Goal: Information Seeking & Learning: Understand process/instructions

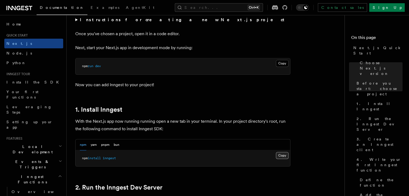
click at [279, 156] on button "Copy Copied" at bounding box center [282, 155] width 13 height 7
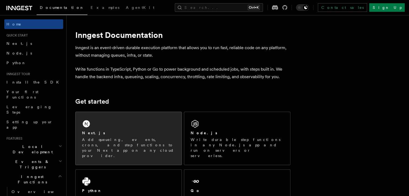
click at [114, 132] on div "Next.js" at bounding box center [128, 133] width 93 height 6
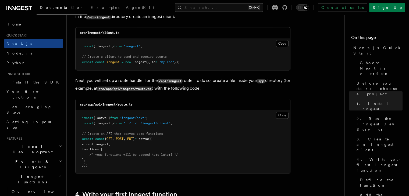
scroll to position [645, 0]
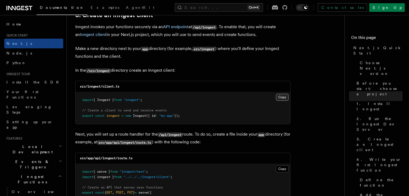
click at [286, 100] on button "Copy Copied" at bounding box center [282, 97] width 13 height 7
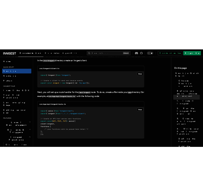
scroll to position [726, 0]
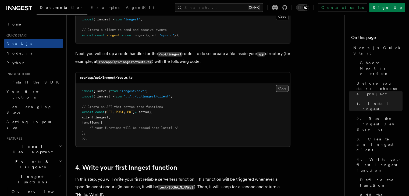
click at [280, 90] on button "Copy Copied" at bounding box center [282, 88] width 13 height 7
